Goal: Information Seeking & Learning: Learn about a topic

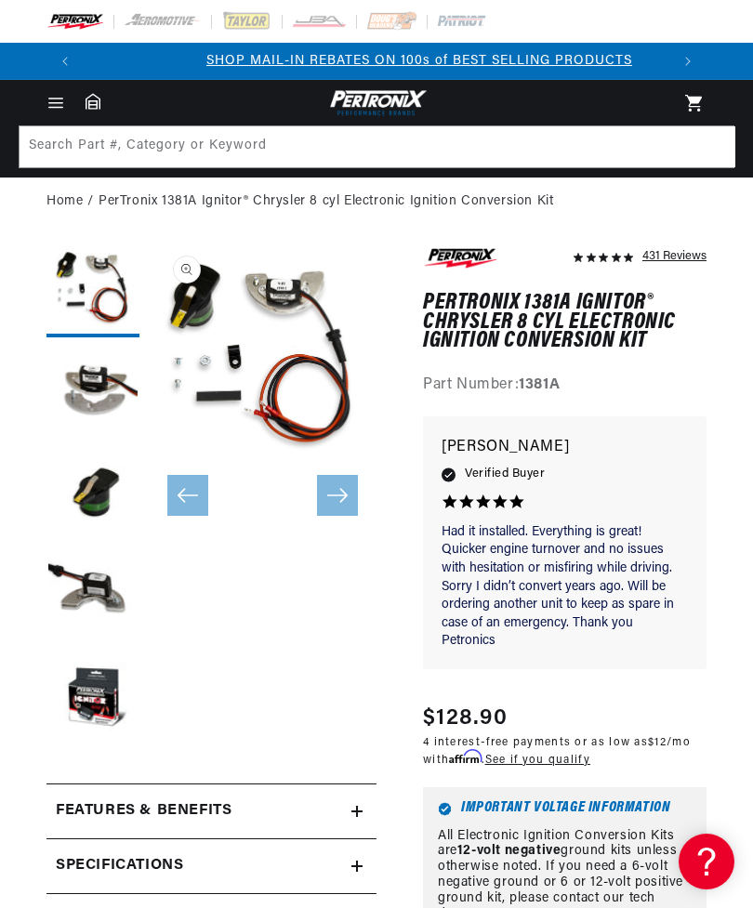
scroll to position [0, 586]
click at [101, 291] on button "Load image 1 in gallery view" at bounding box center [92, 291] width 93 height 93
click at [101, 390] on button "Load image 2 in gallery view" at bounding box center [92, 393] width 93 height 93
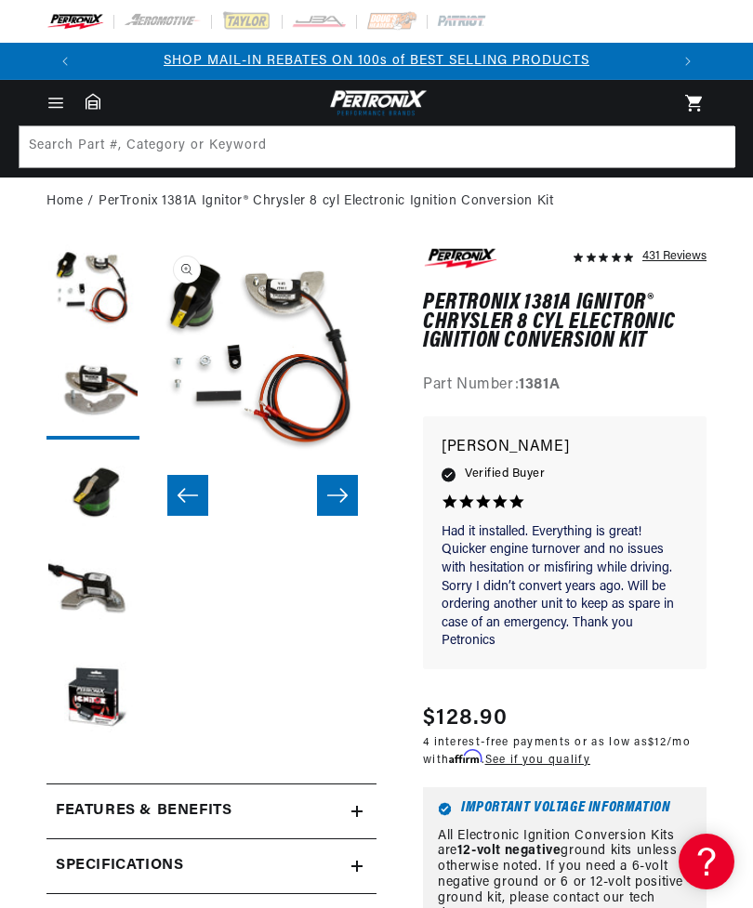
scroll to position [0, 228]
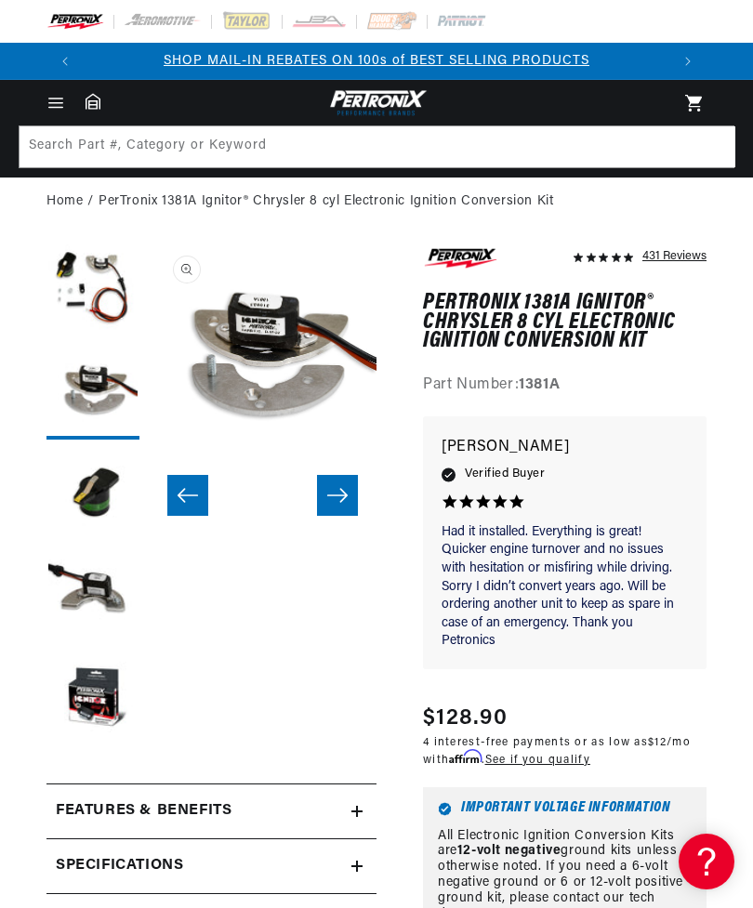
click at [114, 489] on button "Load image 3 in gallery view" at bounding box center [92, 495] width 93 height 93
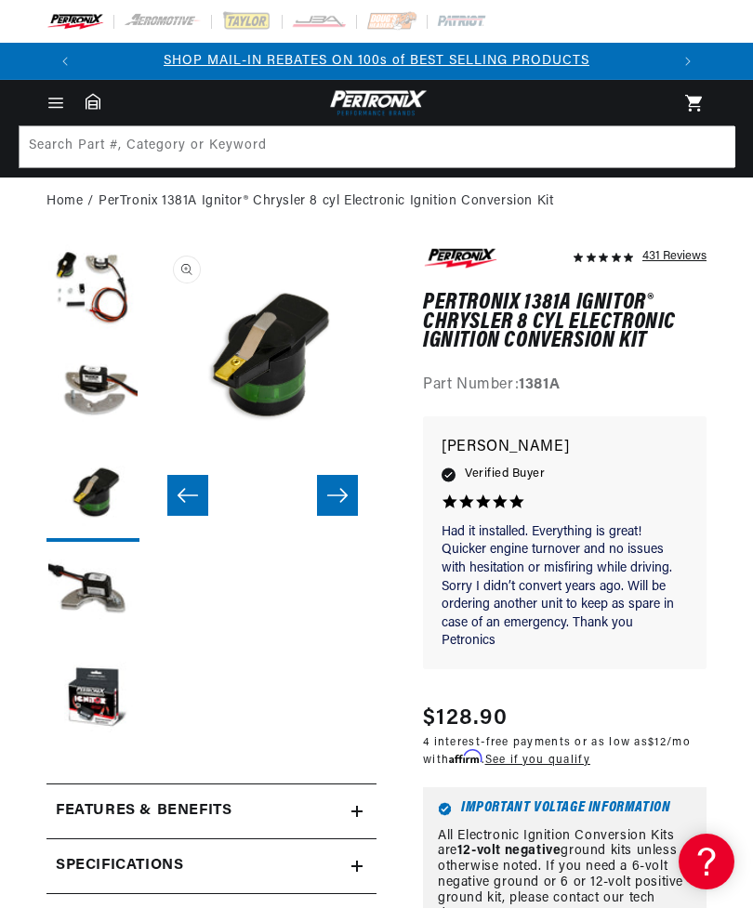
click at [103, 591] on button "Load image 4 in gallery view" at bounding box center [92, 597] width 93 height 93
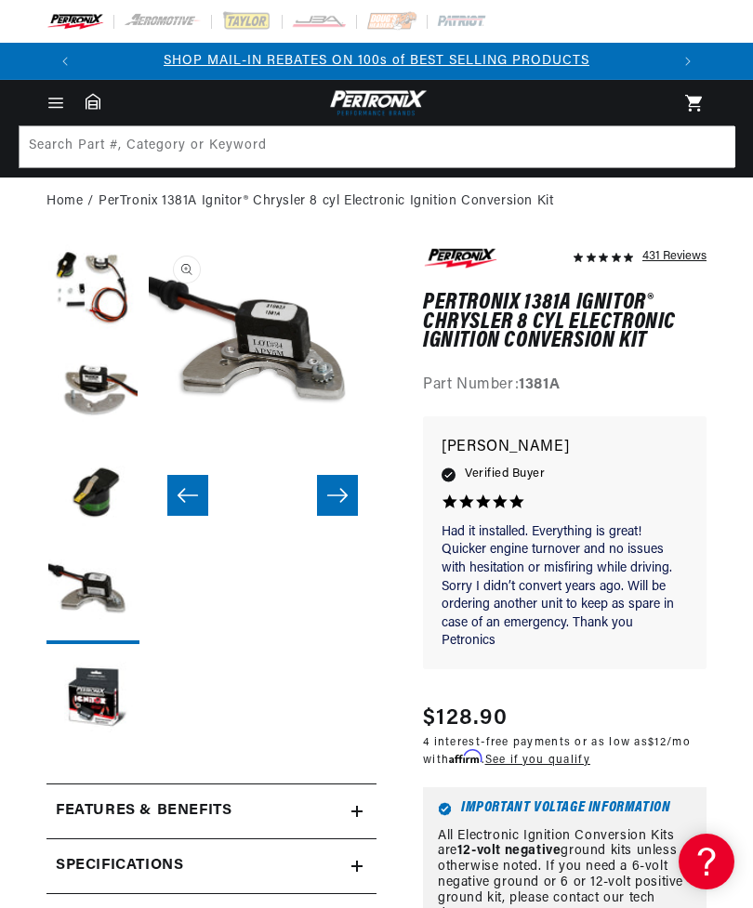
click at [98, 694] on button "Load image 5 in gallery view" at bounding box center [92, 700] width 93 height 93
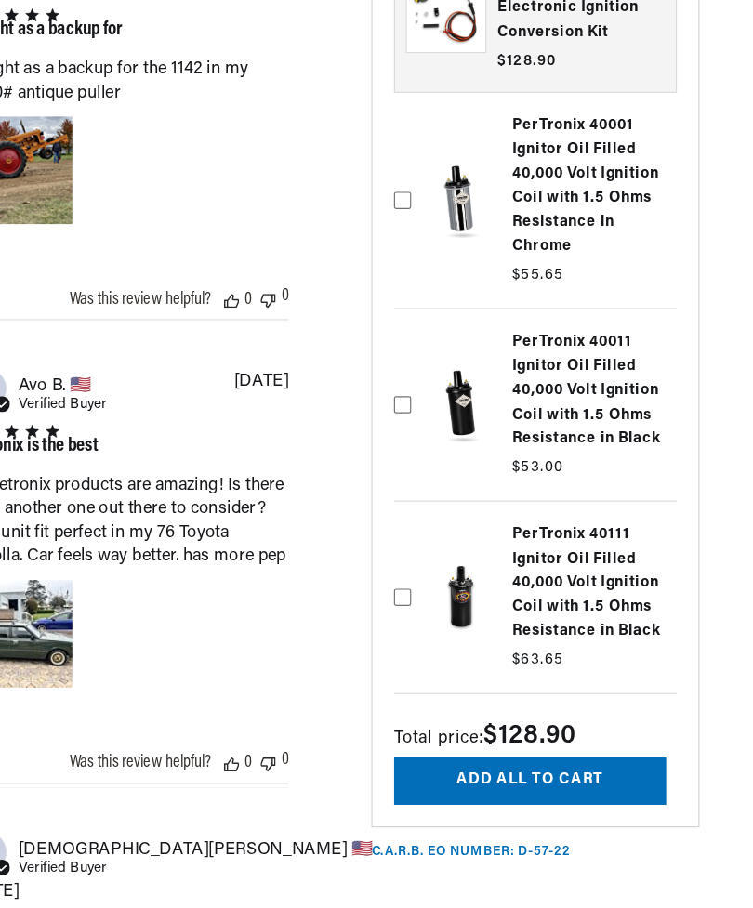
scroll to position [0, 0]
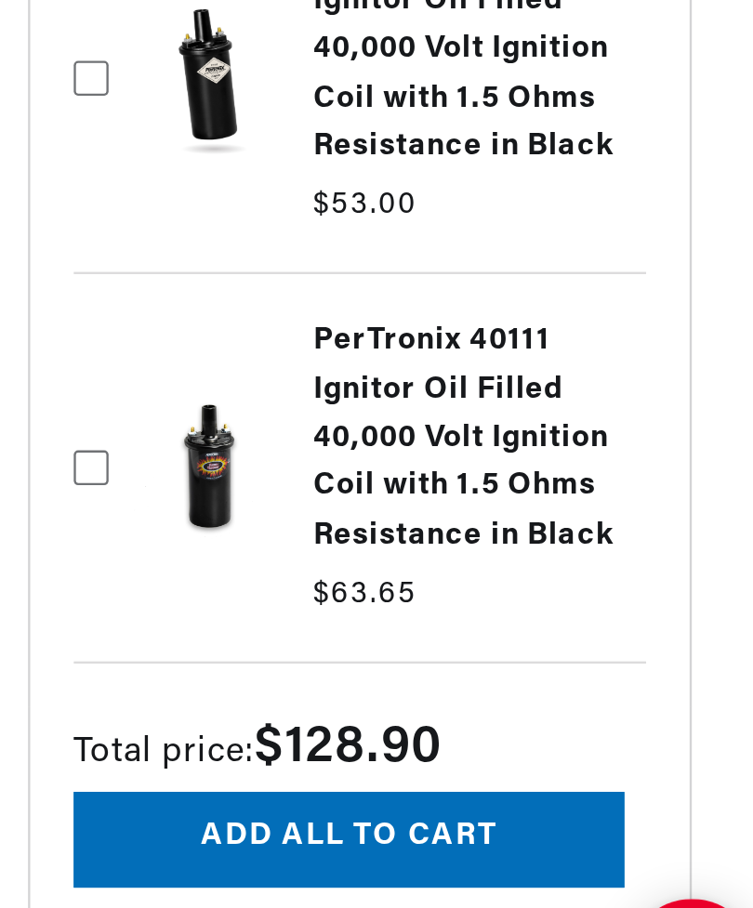
click at [443, 642] on icon at bounding box center [450, 649] width 15 height 15
click at [443, 581] on input "checkbox" at bounding box center [450, 588] width 15 height 15
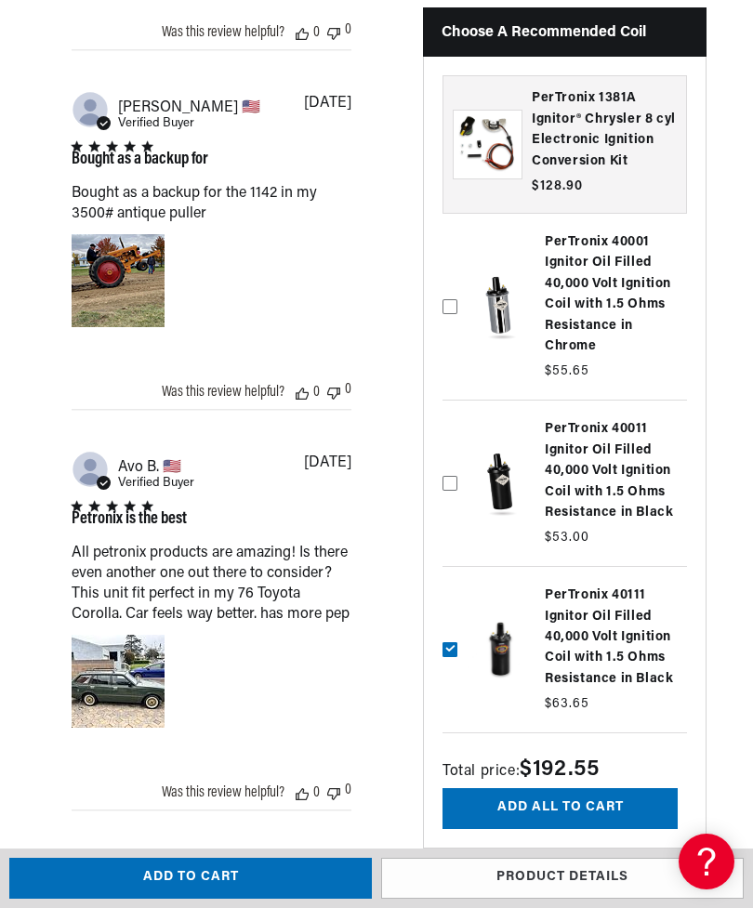
scroll to position [2202, 0]
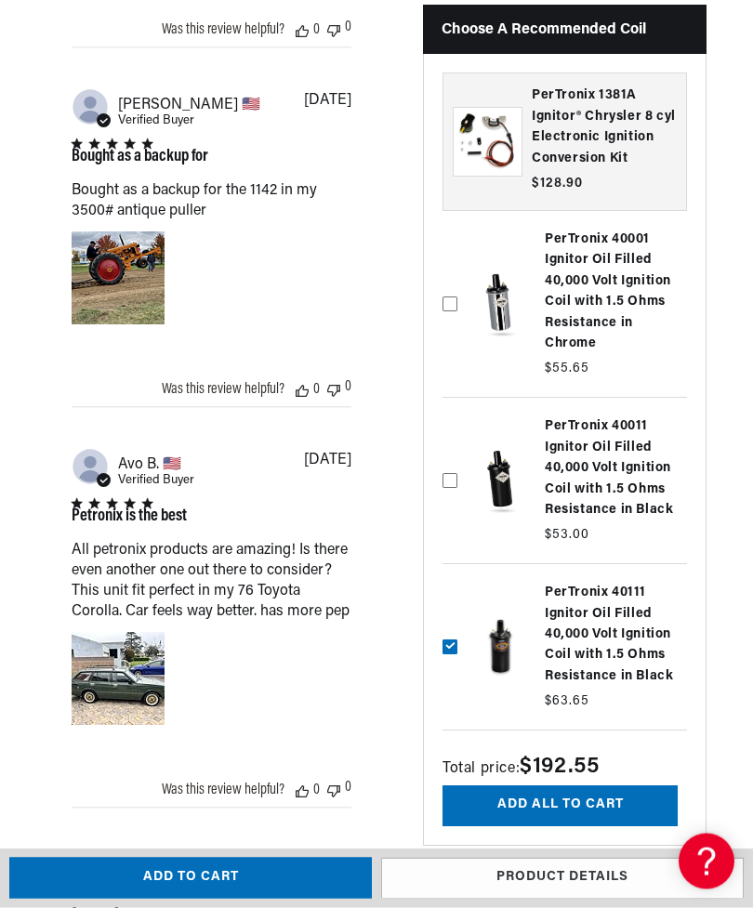
click at [462, 706] on label at bounding box center [565, 648] width 245 height 156
click at [457, 594] on input "checkbox" at bounding box center [450, 586] width 15 height 15
checkbox input "false"
click at [463, 544] on label at bounding box center [565, 481] width 245 height 156
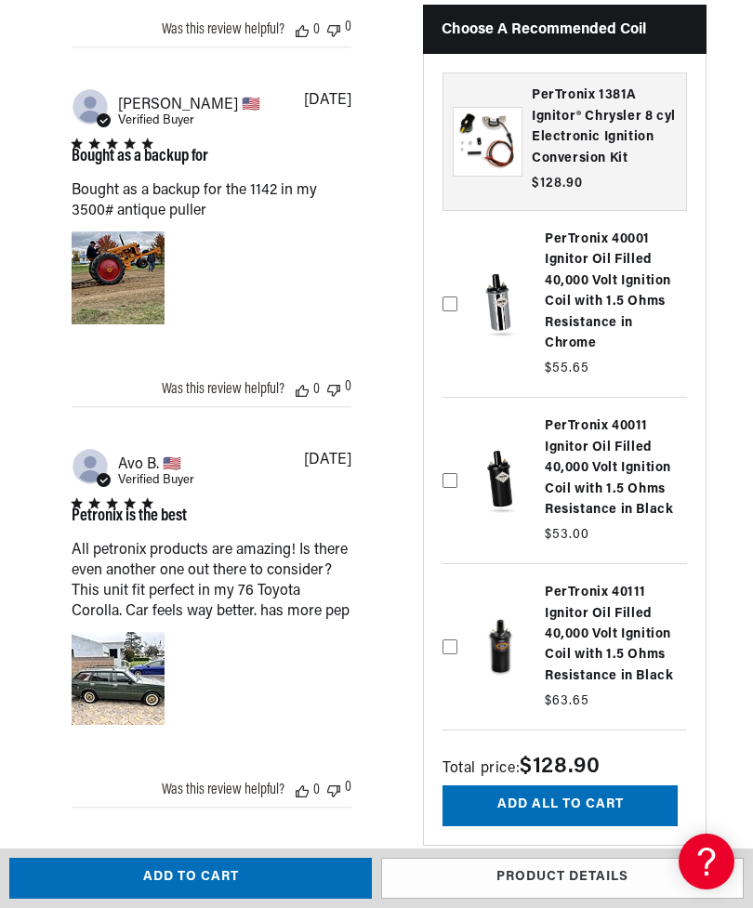
click at [457, 427] on input "checkbox" at bounding box center [450, 419] width 15 height 15
click at [461, 542] on label at bounding box center [565, 481] width 245 height 156
click at [457, 427] on input "checkbox" at bounding box center [450, 419] width 15 height 15
checkbox input "false"
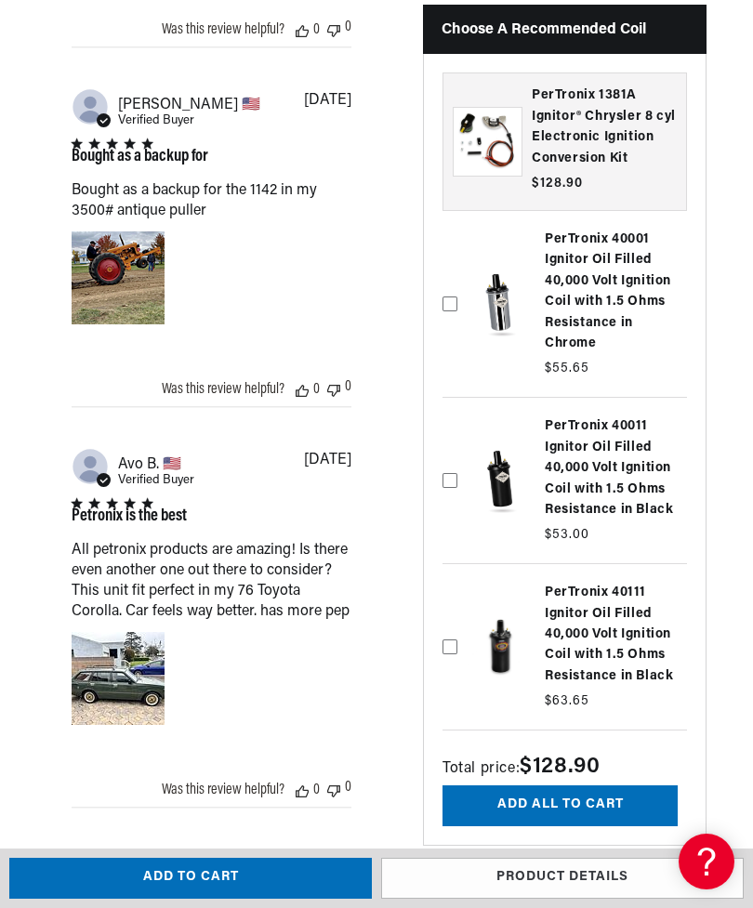
click at [462, 371] on label at bounding box center [565, 304] width 245 height 177
click at [457, 240] on input "checkbox" at bounding box center [450, 232] width 15 height 15
checkbox input "true"
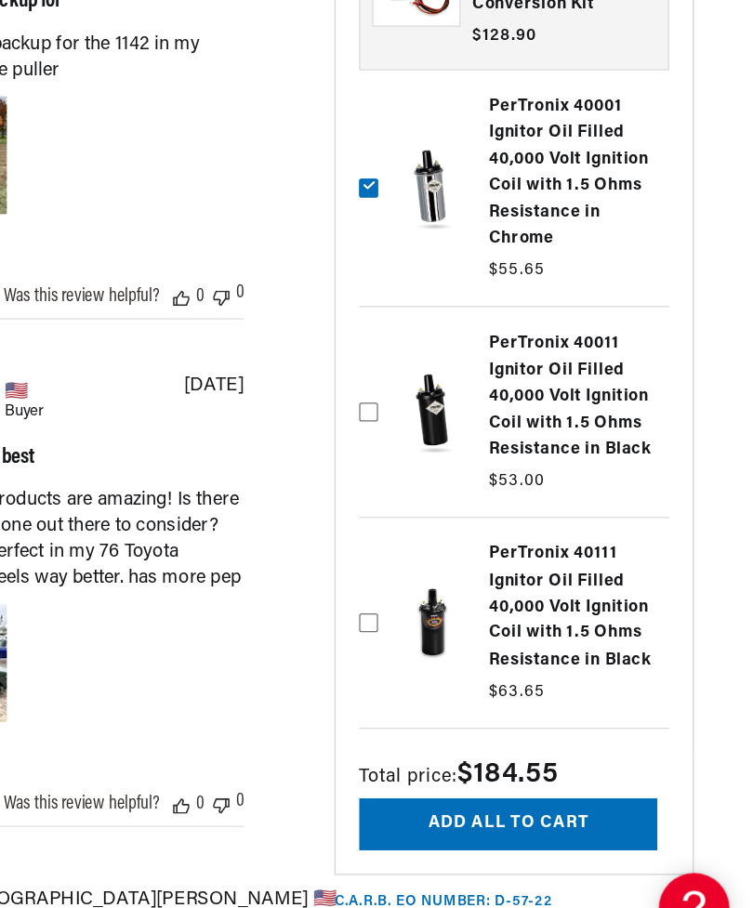
scroll to position [2229, 0]
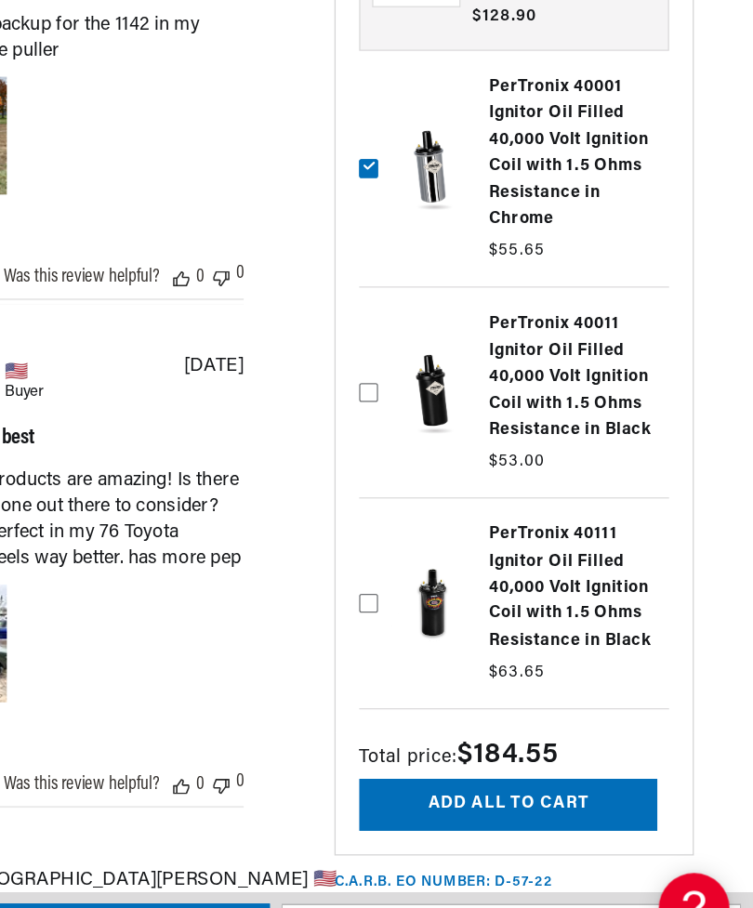
click at [443, 543] on label at bounding box center [565, 621] width 245 height 156
click at [443, 552] on input "checkbox" at bounding box center [450, 559] width 15 height 15
checkbox input "true"
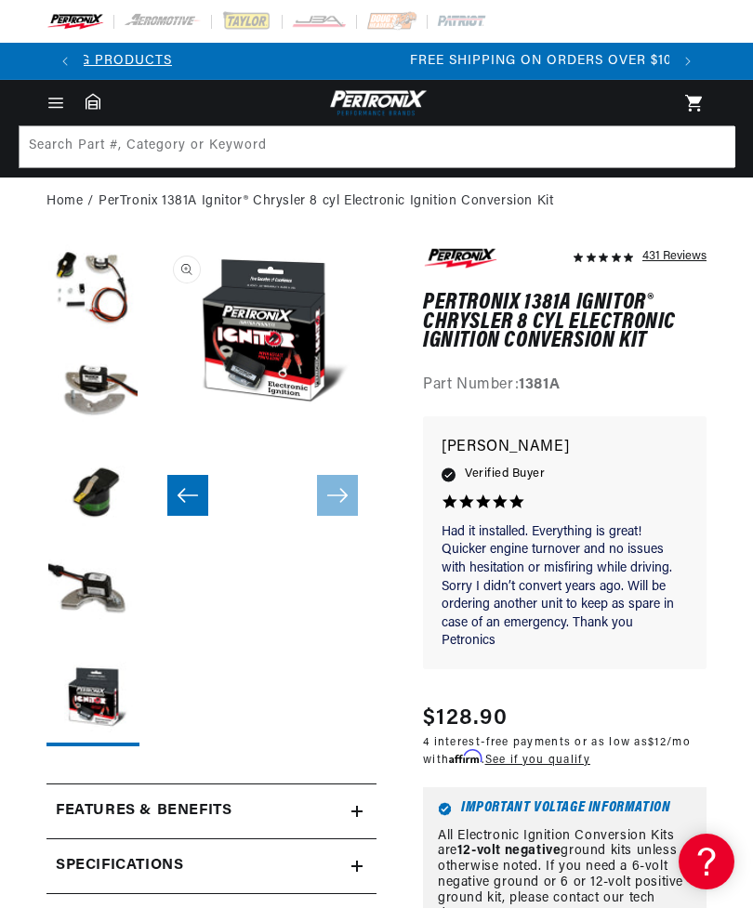
scroll to position [0, 1172]
click at [98, 104] on icon at bounding box center [93, 101] width 15 height 16
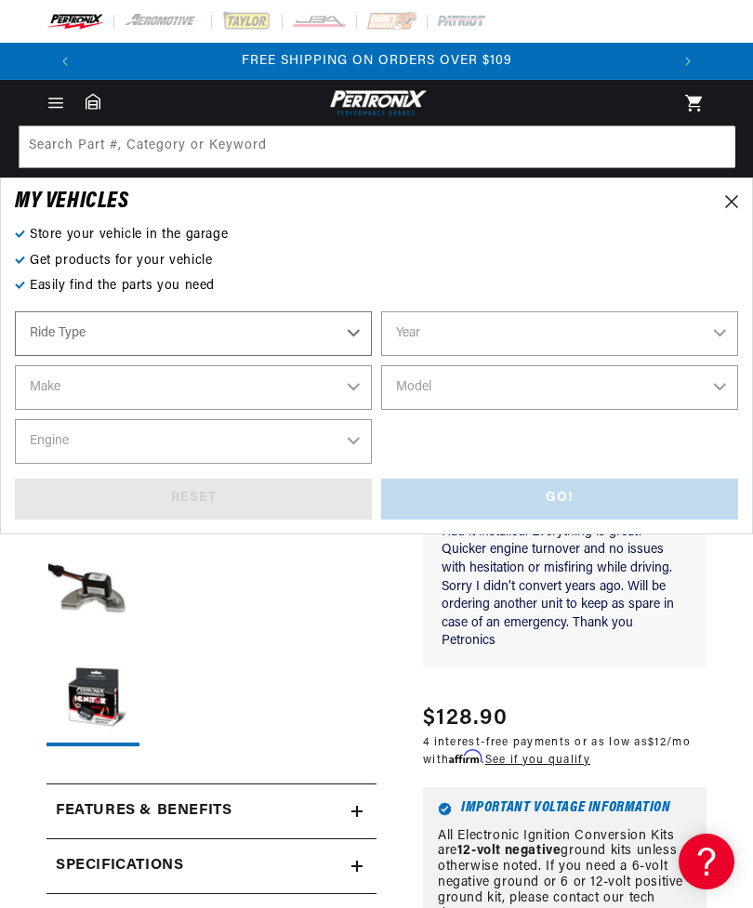
scroll to position [0, 695]
select select "Automotive"
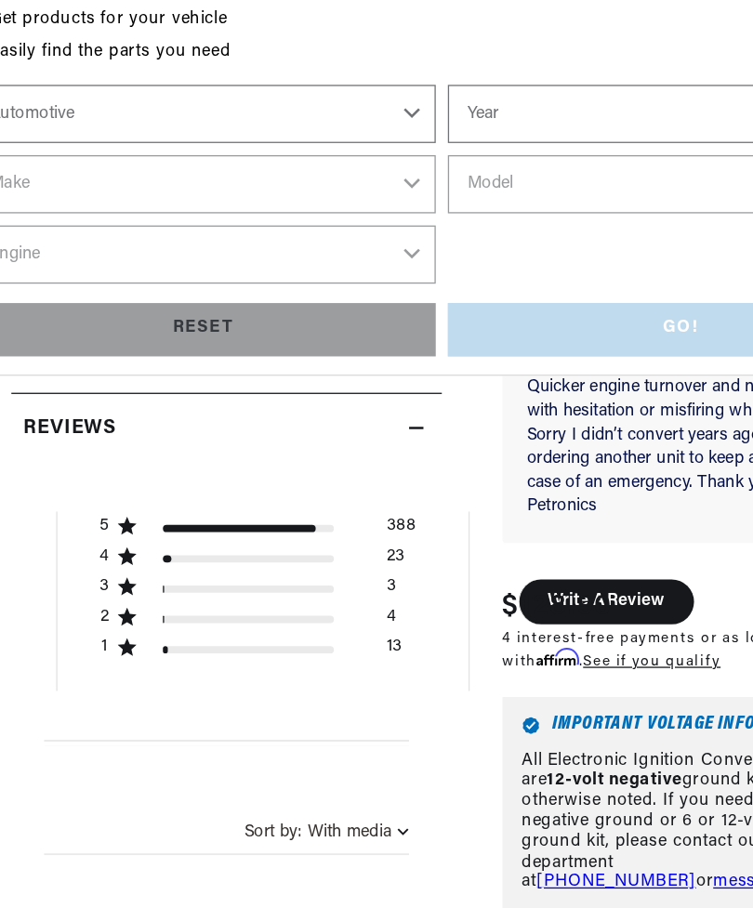
scroll to position [675, 0]
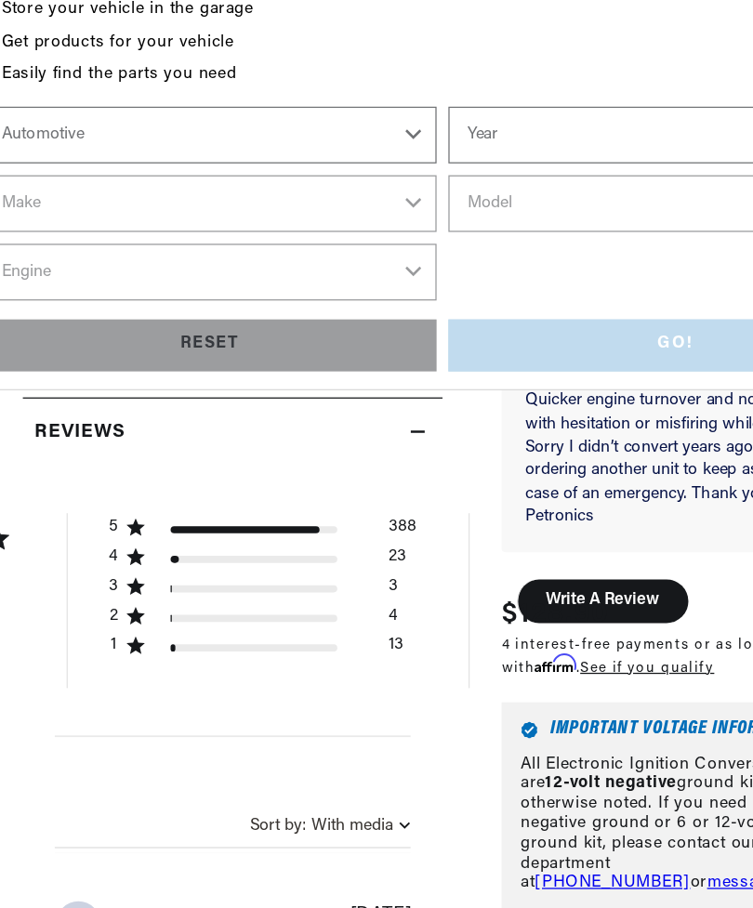
click at [213, 651] on div "1 star by 13 reviews" at bounding box center [239, 661] width 152 height 20
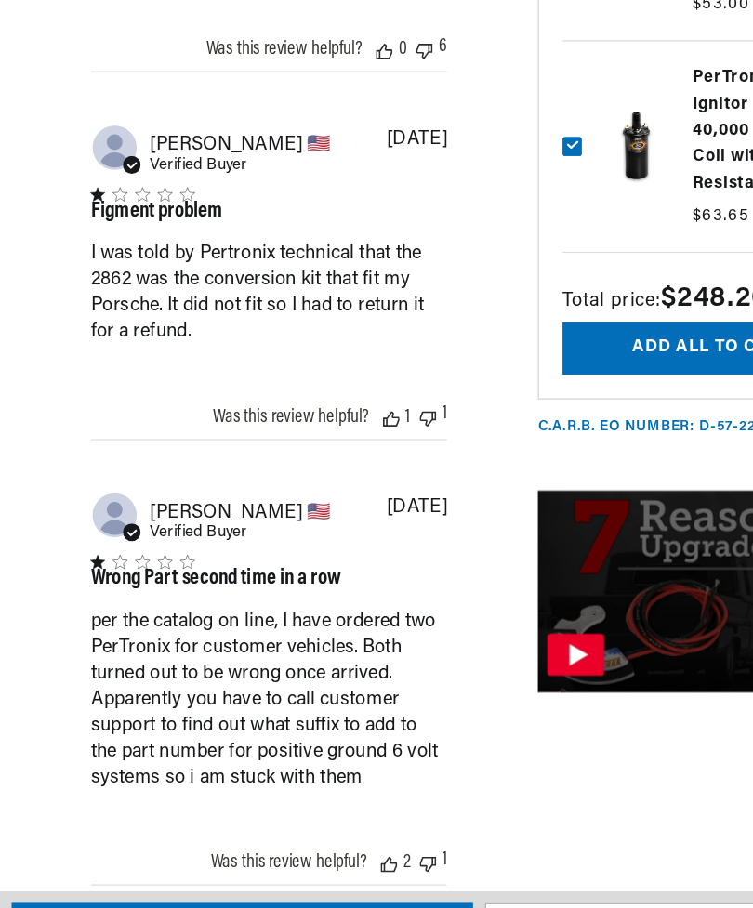
scroll to position [0, 1172]
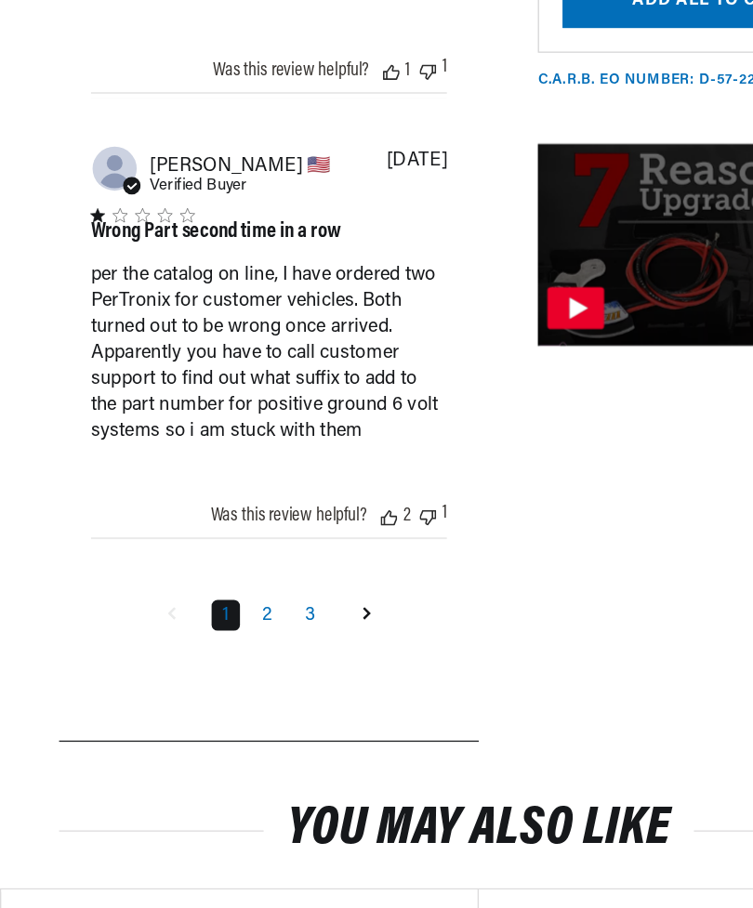
click at [212, 619] on link "2" at bounding box center [210, 631] width 24 height 24
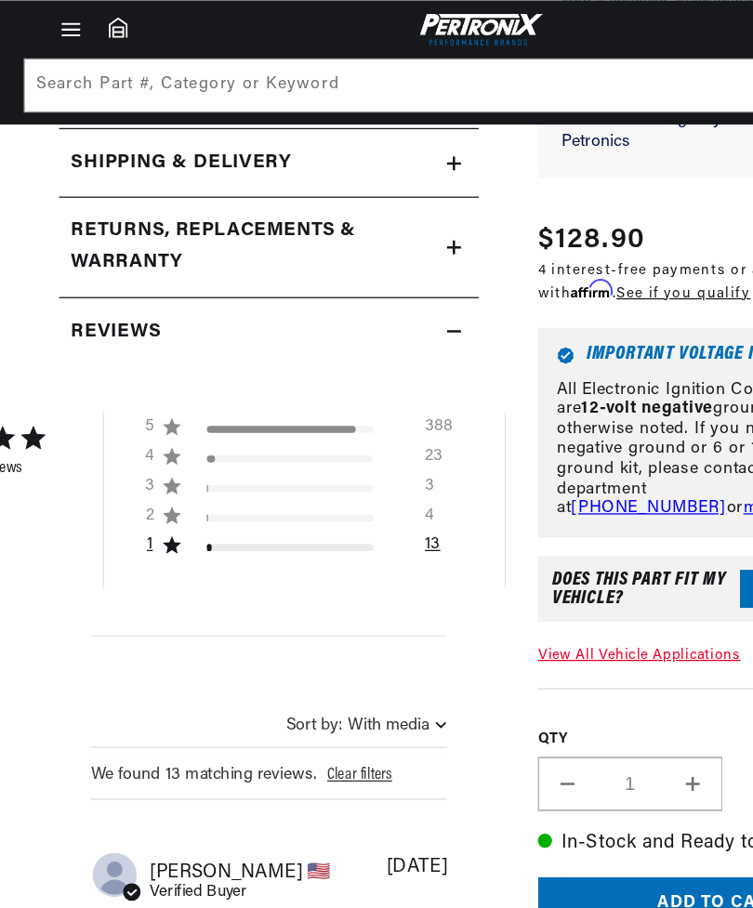
scroll to position [900, 0]
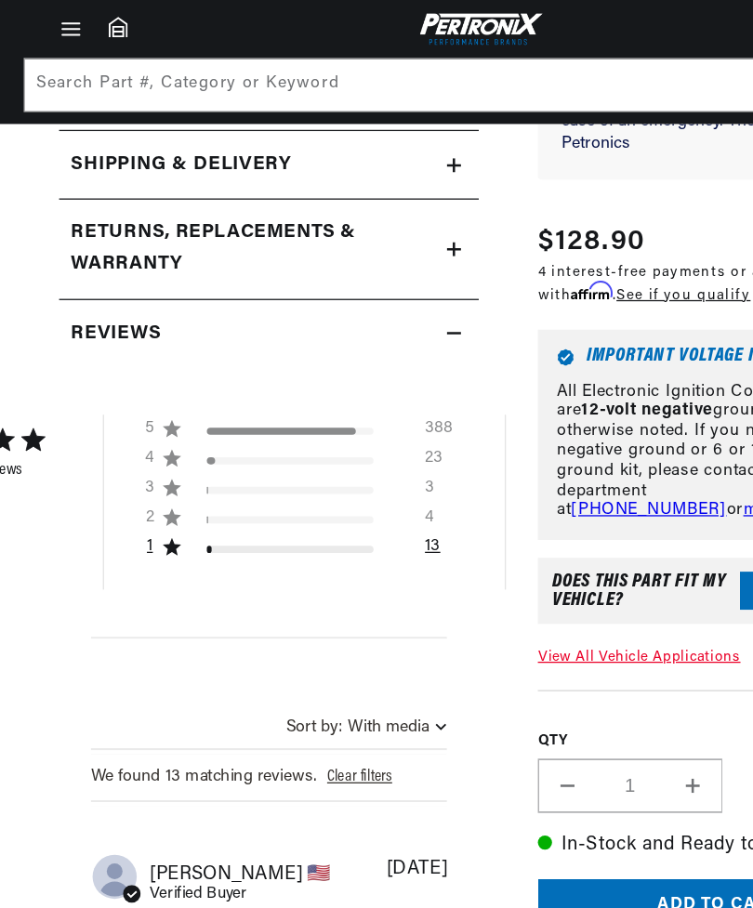
click at [344, 424] on div "13" at bounding box center [341, 433] width 12 height 23
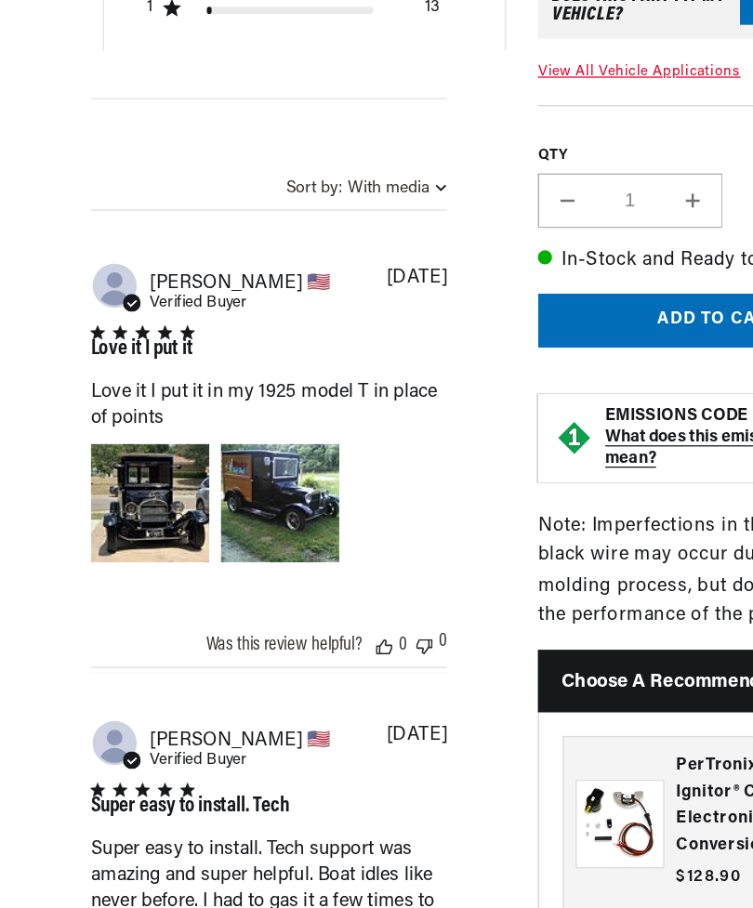
scroll to position [0, 586]
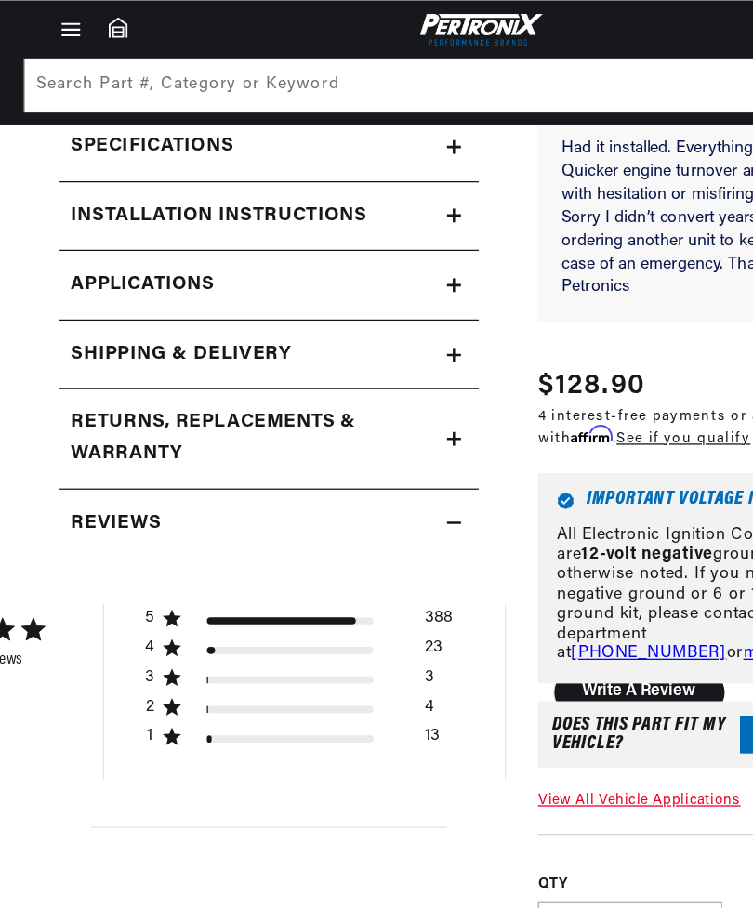
click at [344, 571] on div "13" at bounding box center [341, 582] width 12 height 23
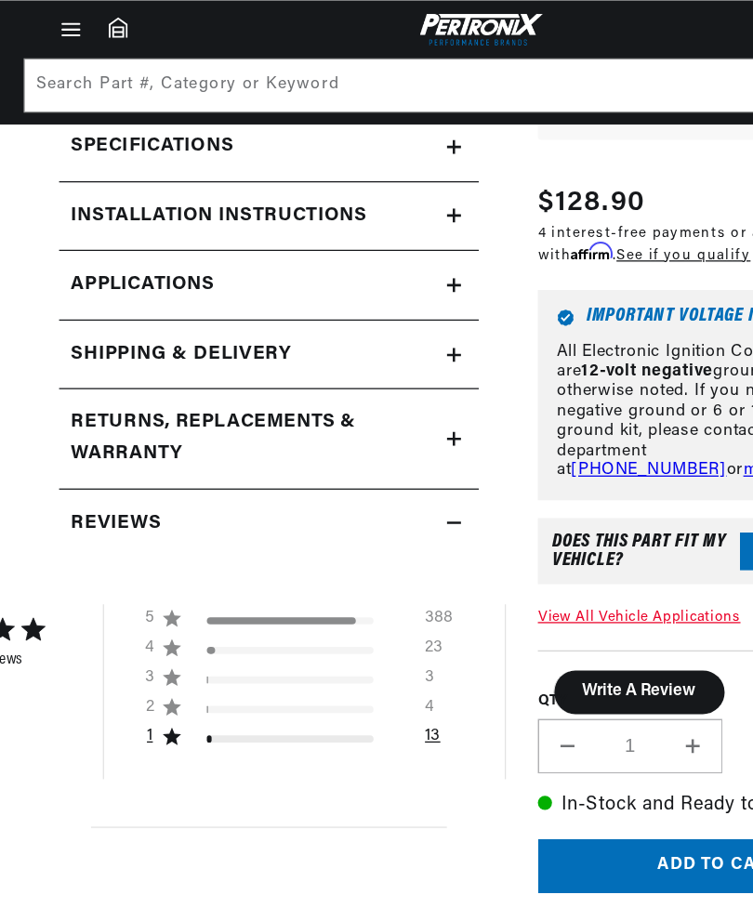
scroll to position [751, 0]
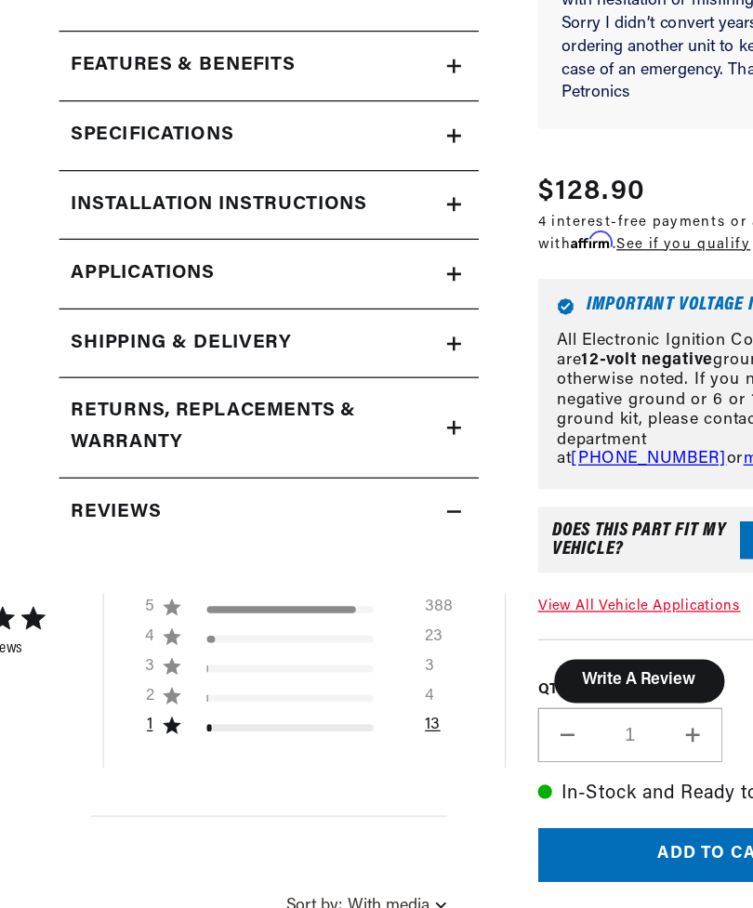
click at [211, 578] on div "1 star by 13 reviews" at bounding box center [228, 581] width 131 height 6
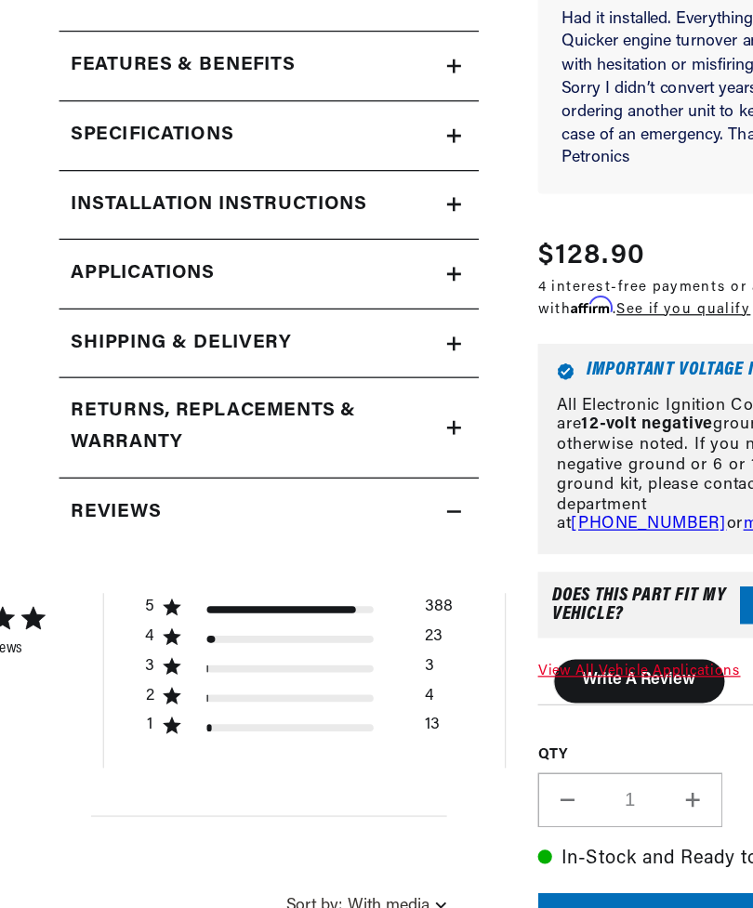
scroll to position [0, 1172]
click at [128, 571] on div "1" at bounding box center [128, 579] width 28 height 17
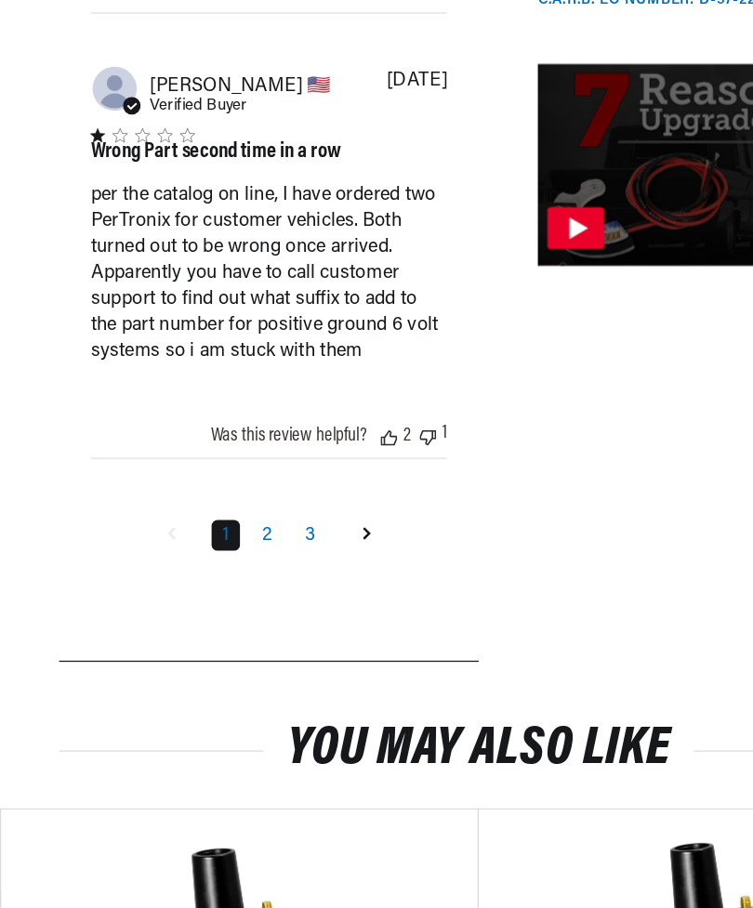
scroll to position [0, 0]
click at [218, 557] on link "2" at bounding box center [210, 569] width 24 height 24
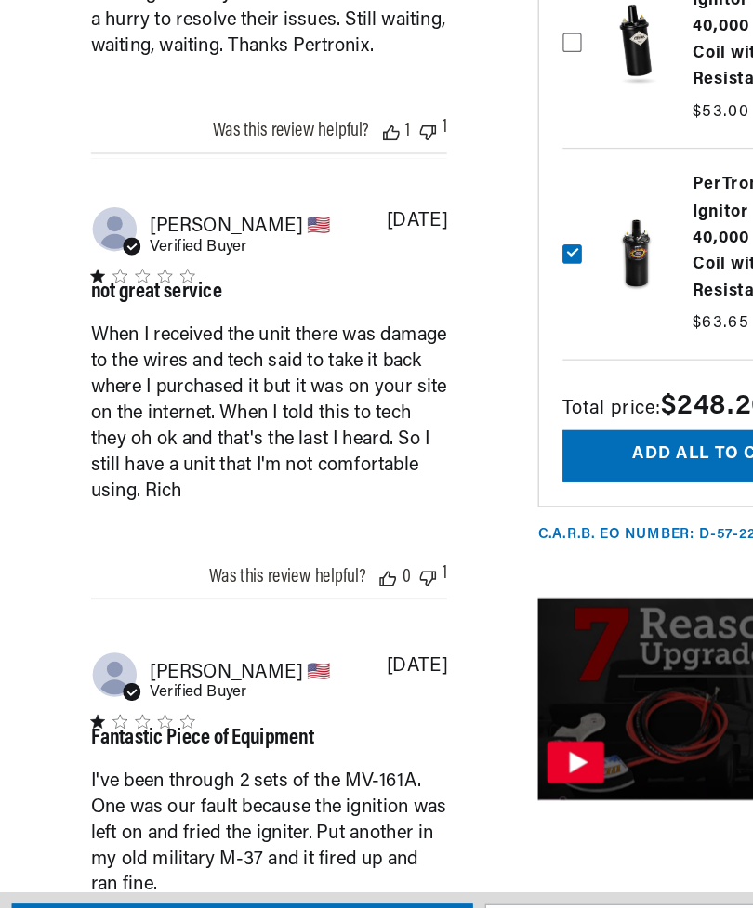
scroll to position [2168, 0]
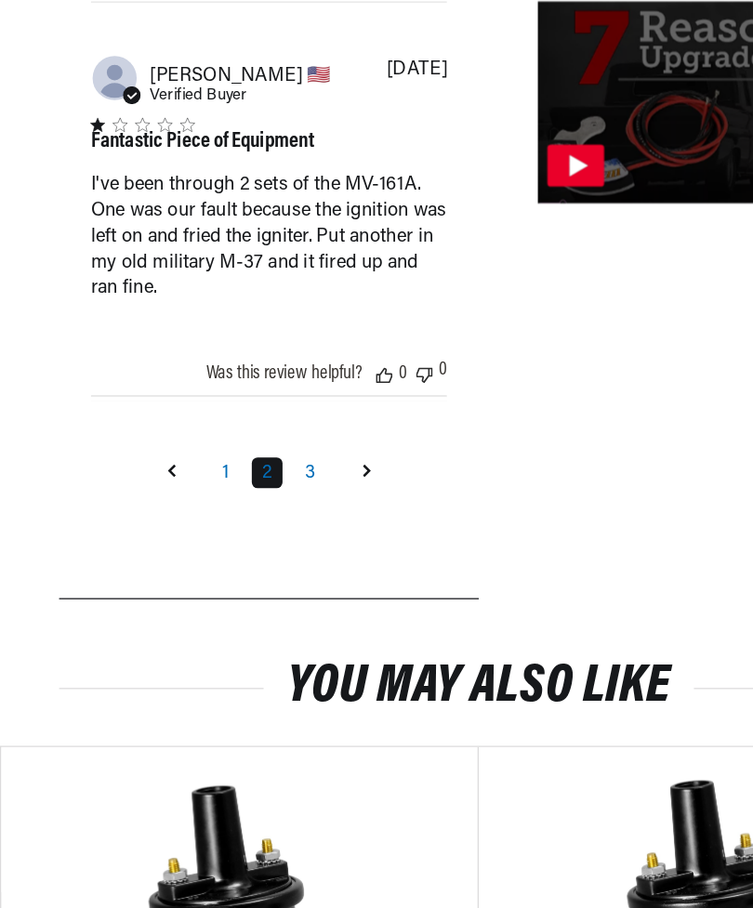
click at [246, 507] on link "3" at bounding box center [244, 519] width 25 height 24
